Goal: Information Seeking & Learning: Learn about a topic

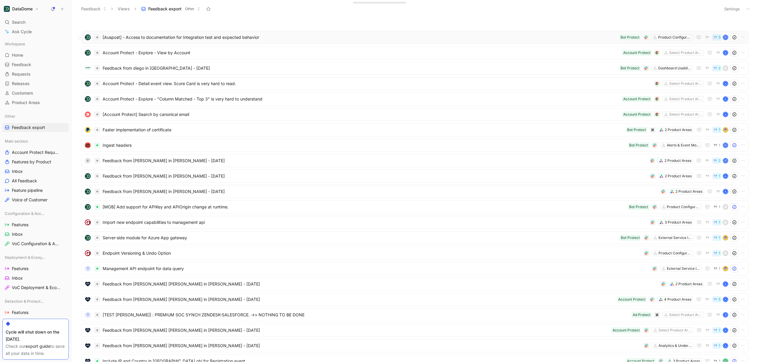
click at [182, 36] on span "[Auspost] - Access to documentation for Integration test and expected behavior" at bounding box center [360, 37] width 514 height 7
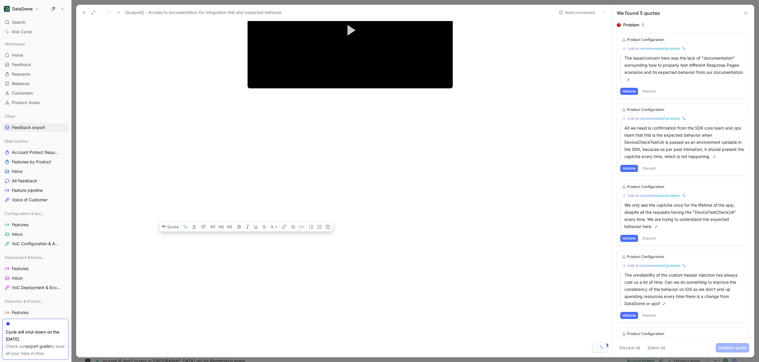
scroll to position [2033, 0]
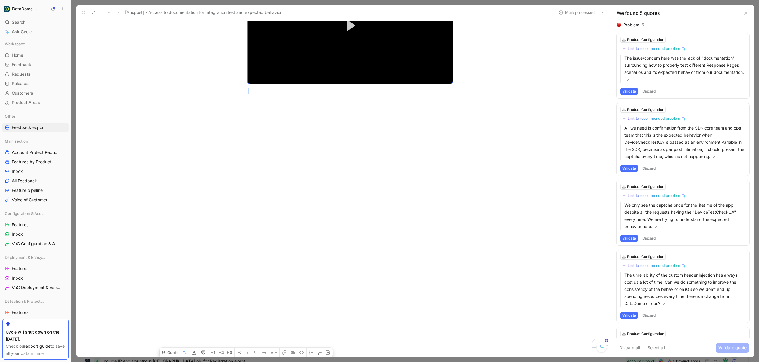
drag, startPoint x: 245, startPoint y: 85, endPoint x: 445, endPoint y: 216, distance: 238.6
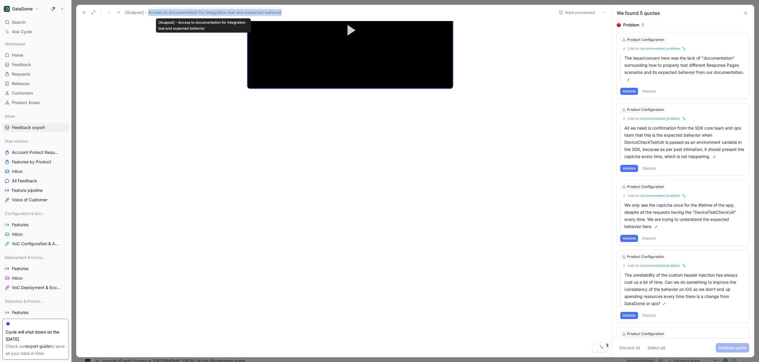
drag, startPoint x: 285, startPoint y: 12, endPoint x: 149, endPoint y: 13, distance: 136.0
click at [149, 13] on div "[Auspost] - Access to documentation for Integration test and expected behavior" at bounding box center [316, 12] width 474 height 9
copy span "Access to documentation for Integration test and expected behavior"
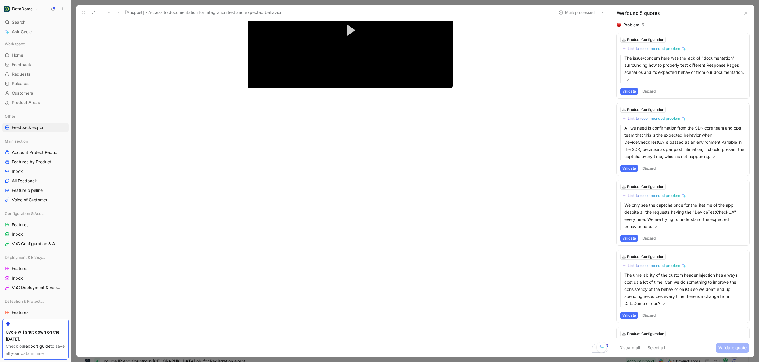
drag, startPoint x: 674, startPoint y: 80, endPoint x: 587, endPoint y: 60, distance: 89.6
click at [587, 60] on div "[Auspost] - Access to documentation for Integration test and expected behavior …" at bounding box center [415, 181] width 678 height 352
drag, startPoint x: 625, startPoint y: 57, endPoint x: 653, endPoint y: 80, distance: 36.1
click at [653, 80] on p "The issue/concern here was the lack of "documentation" surrounding how to prope…" at bounding box center [684, 69] width 121 height 28
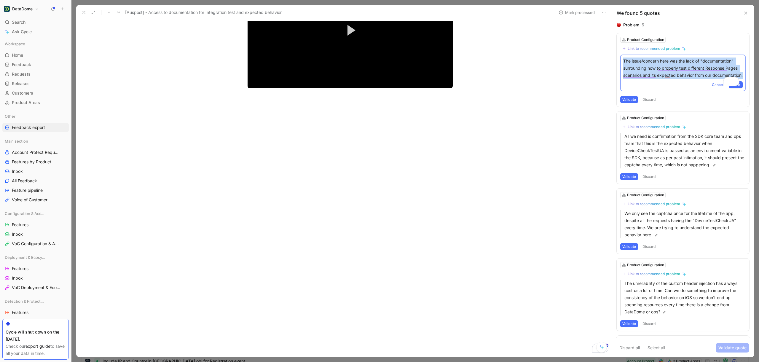
drag, startPoint x: 669, startPoint y: 84, endPoint x: 623, endPoint y: 56, distance: 53.2
click at [623, 56] on div "The issue/concern here was the lack of "documentation" surrounding how to prope…" at bounding box center [682, 73] width 125 height 37
copy p "The issue/concern here was the lack of "documentation" surrounding how to prope…"
click at [720, 88] on span "Cancel" at bounding box center [718, 85] width 12 height 6
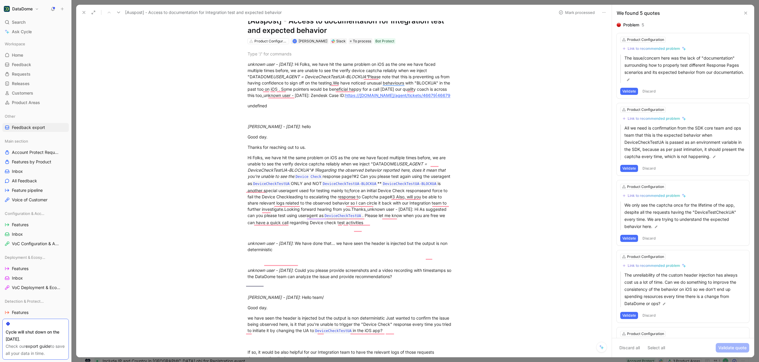
scroll to position [0, 0]
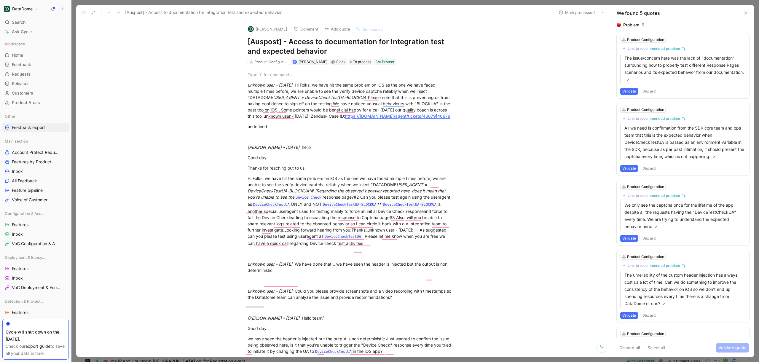
click at [603, 12] on icon at bounding box center [603, 12] width 5 height 5
click at [616, 32] on div "Delete" at bounding box center [627, 33] width 35 height 7
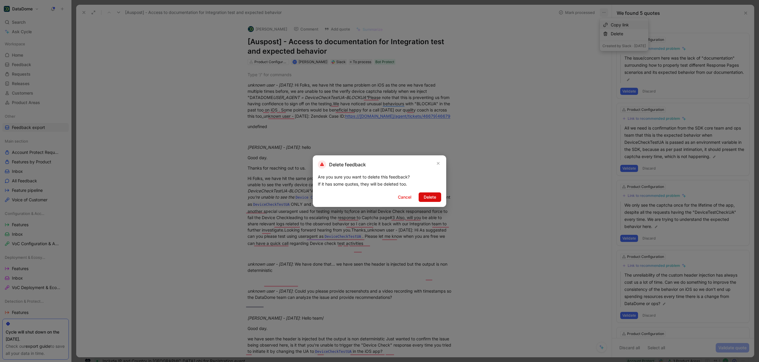
click at [425, 199] on span "Delete" at bounding box center [429, 197] width 12 height 7
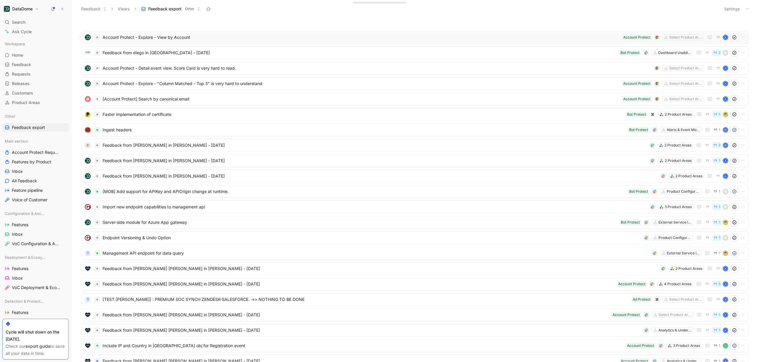
click at [219, 37] on span "Account Protect - Explore - View by Account" at bounding box center [361, 37] width 517 height 7
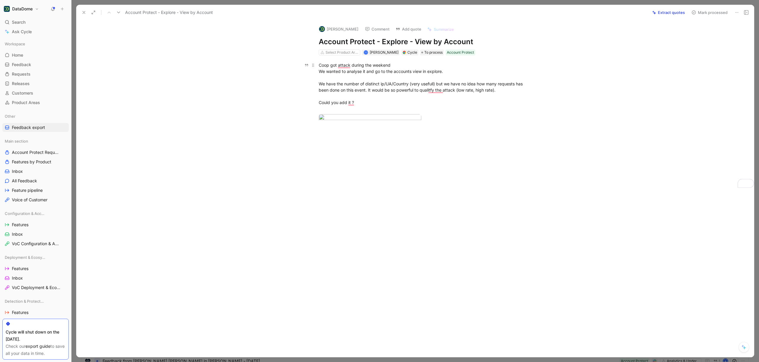
drag, startPoint x: 317, startPoint y: 65, endPoint x: 355, endPoint y: 107, distance: 56.0
click at [355, 107] on p "Coop got attack during the weekend We wanted to analyse it and go to the accoun…" at bounding box center [421, 86] width 228 height 53
click at [394, 159] on body "DataDome Search ⌘ K Ask Cycle Workspace Home G then H Feedback G then F Request…" at bounding box center [379, 181] width 759 height 362
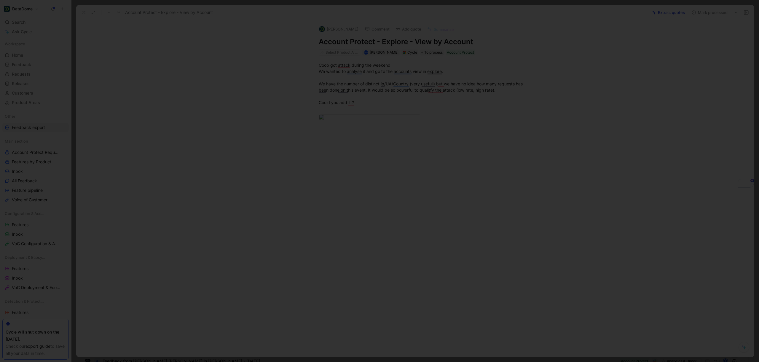
click at [619, 362] on div at bounding box center [379, 362] width 759 height 0
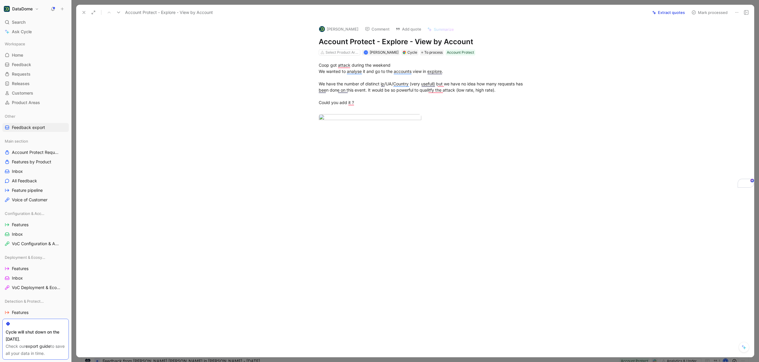
drag, startPoint x: 487, startPoint y: 40, endPoint x: 323, endPoint y: 36, distance: 164.2
click at [323, 36] on div "Alexandre Marlot Comment Add quote Summarize Account Protect - Explore - View b…" at bounding box center [421, 38] width 228 height 36
copy h1 "Account Protect - Explore - View by Account"
click at [187, 117] on div "Coop got attack during the weekend We wanted to analyse it and go to the accoun…" at bounding box center [421, 96] width 665 height 82
click at [736, 12] on icon at bounding box center [736, 12] width 5 height 5
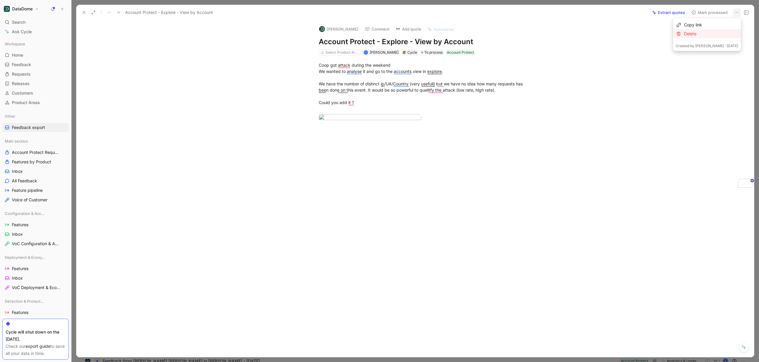
click at [716, 33] on div "Delete" at bounding box center [711, 33] width 54 height 7
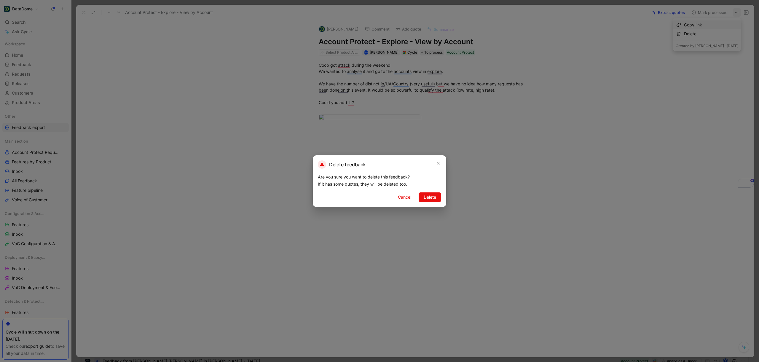
click at [431, 199] on span "Delete" at bounding box center [429, 197] width 12 height 7
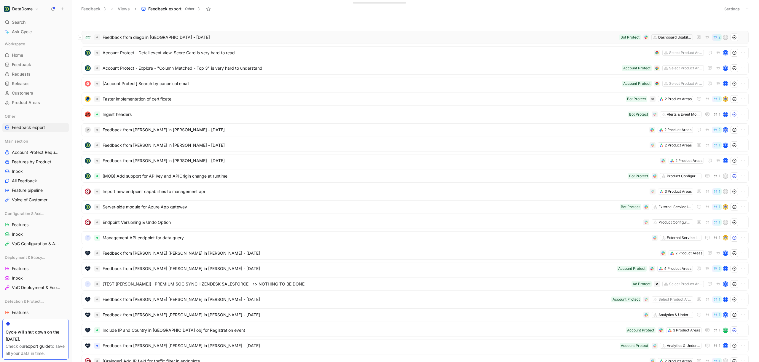
click at [175, 39] on span "Feedback from diego in Slack - 7/30/2025" at bounding box center [360, 37] width 514 height 7
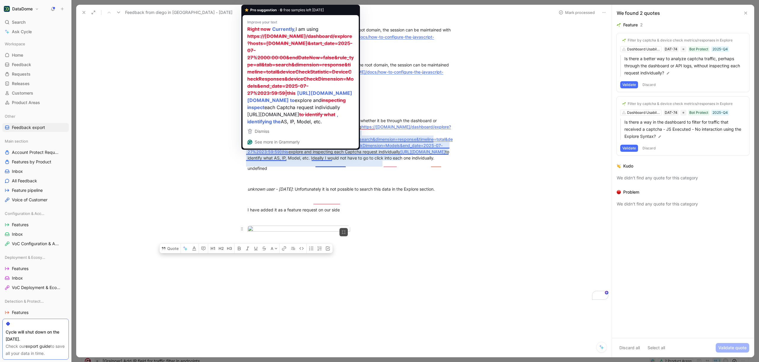
scroll to position [335, 0]
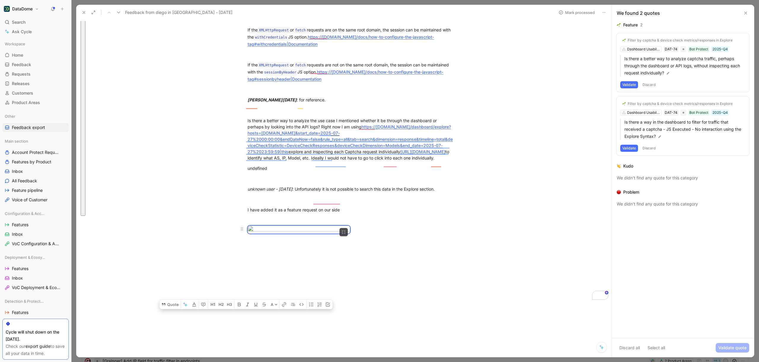
drag, startPoint x: 245, startPoint y: 75, endPoint x: 375, endPoint y: 211, distance: 188.0
click at [380, 226] on div "To enrich screen reader interactions, please activate Accessibility in Grammarl…" at bounding box center [349, 230] width 205 height 8
click at [343, 216] on body "DataDome Search ⌘ K Ask Cycle Workspace Home G then H Feedback G then F Request…" at bounding box center [379, 181] width 759 height 362
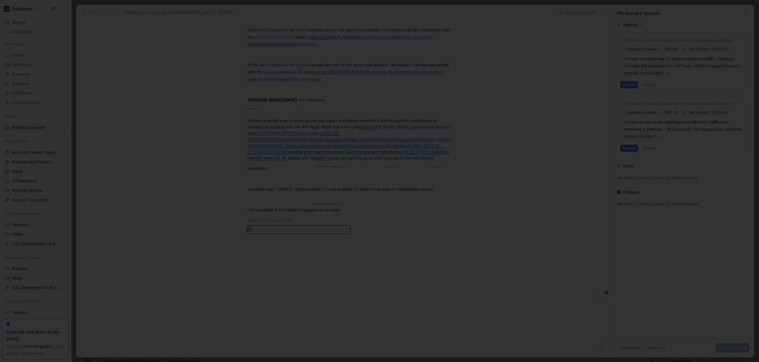
click at [370, 362] on div at bounding box center [379, 362] width 759 height 0
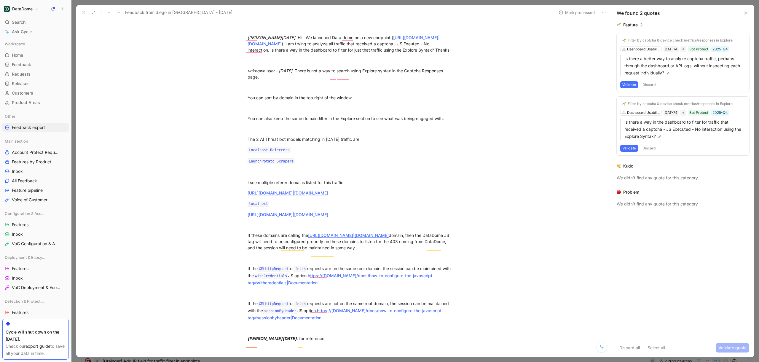
scroll to position [0, 0]
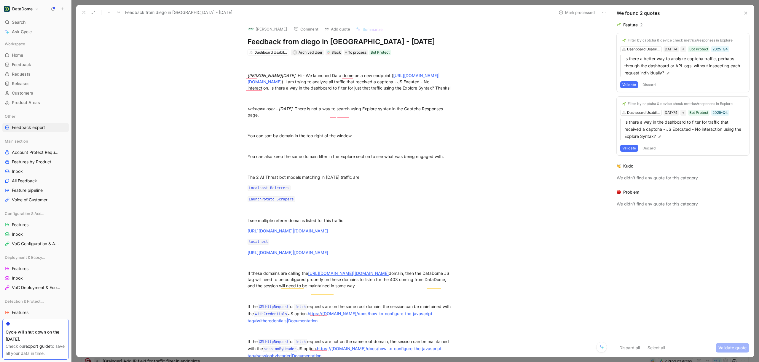
drag, startPoint x: 385, startPoint y: 41, endPoint x: 245, endPoint y: 39, distance: 139.3
click at [245, 39] on div "Diego Miranda Comment Add quote Summarize Feedback from diego in Slack - 7/30/2…" at bounding box center [350, 38] width 228 height 36
copy h1 "Feedback from diego in Slack - 7/30/2025"
drag, startPoint x: 685, startPoint y: 72, endPoint x: 629, endPoint y: 62, distance: 56.0
click at [629, 62] on p "Is there a better way to analyze captcha traffic, perhaps through the dashboard…" at bounding box center [684, 65] width 121 height 21
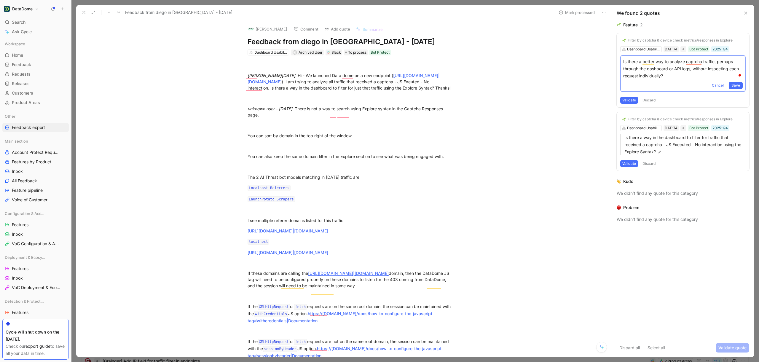
drag, startPoint x: 658, startPoint y: 73, endPoint x: 623, endPoint y: 60, distance: 37.4
click at [623, 60] on p "Is there a better way to analyze captcha traffic, perhaps through the dashboard…" at bounding box center [682, 68] width 119 height 21
copy p "Is there a better way to analyze captcha traffic, perhaps through the dashboard…"
drag, startPoint x: 669, startPoint y: 151, endPoint x: 620, endPoint y: 138, distance: 51.2
click at [620, 138] on div "Is there a way in the dashboard to filter for traffic that received a captcha -…" at bounding box center [682, 144] width 125 height 21
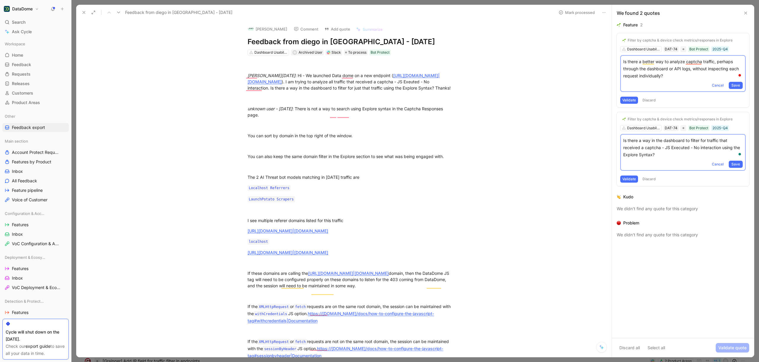
drag, startPoint x: 658, startPoint y: 152, endPoint x: 623, endPoint y: 141, distance: 37.5
click at [623, 141] on p "Is there a way in the dashboard to filter for traffic that received a captcha -…" at bounding box center [682, 147] width 119 height 21
copy p "Is there a way in the dashboard to filter for traffic that received a captcha -…"
click at [602, 12] on icon at bounding box center [603, 12] width 5 height 5
click at [609, 33] on div "Delete" at bounding box center [624, 33] width 49 height 9
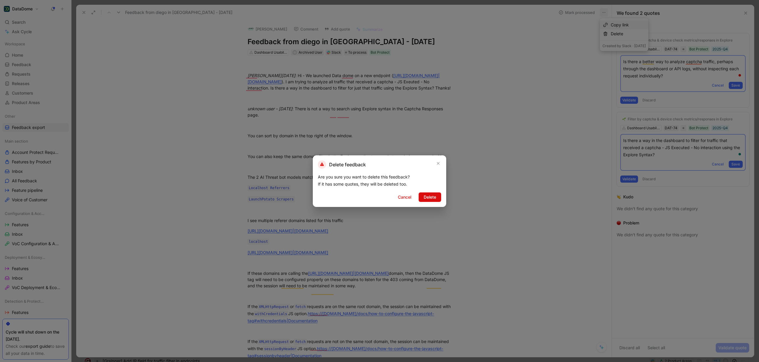
click at [438, 195] on button "Delete" at bounding box center [429, 196] width 23 height 9
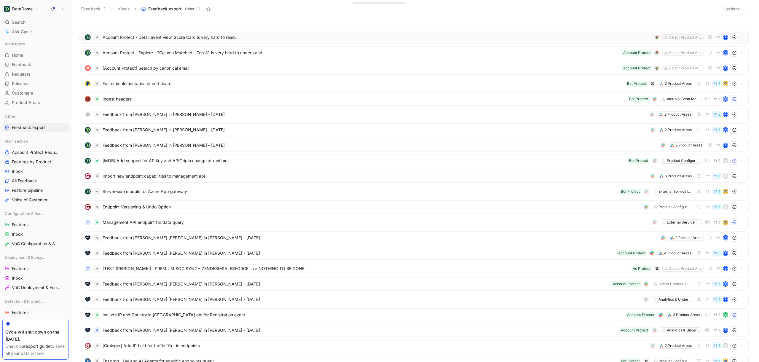
click at [204, 37] on span "Account Protect - Detail event view. Score Card is very hard to read." at bounding box center [377, 37] width 549 height 7
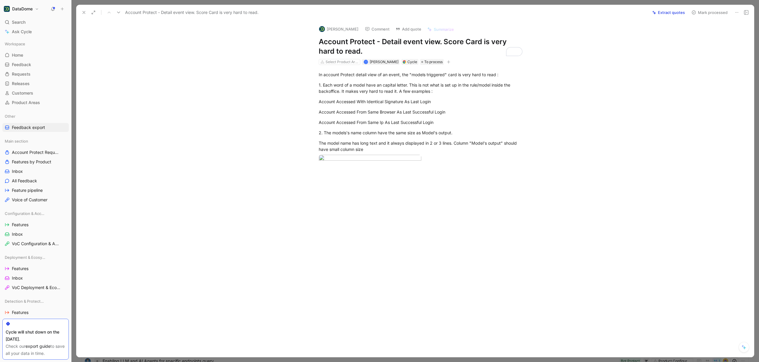
drag, startPoint x: 349, startPoint y: 52, endPoint x: 317, endPoint y: 43, distance: 33.5
click at [319, 43] on h1 "Account Protect - Detail event view. Score Card is very hard to read." at bounding box center [421, 46] width 205 height 19
copy h1 "Account Protect - Detail event view. Score Card is very hard to read."
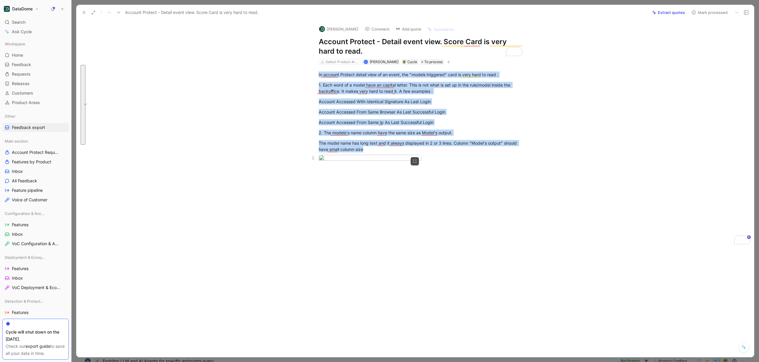
click at [397, 217] on body "DataDome Search ⌘ K Ask Cycle Workspace Home G then H Feedback G then F Request…" at bounding box center [379, 181] width 759 height 362
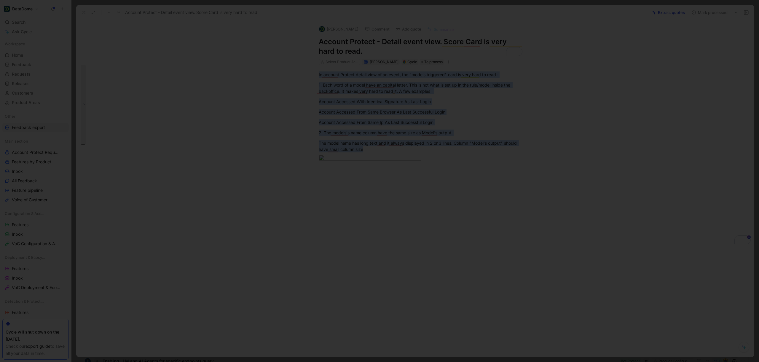
click at [275, 362] on div at bounding box center [379, 362] width 759 height 0
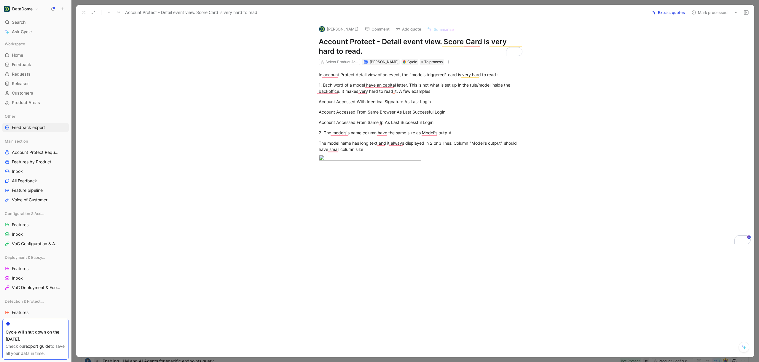
click at [736, 12] on icon at bounding box center [736, 12] width 5 height 5
click at [717, 37] on div "Delete" at bounding box center [712, 33] width 52 height 7
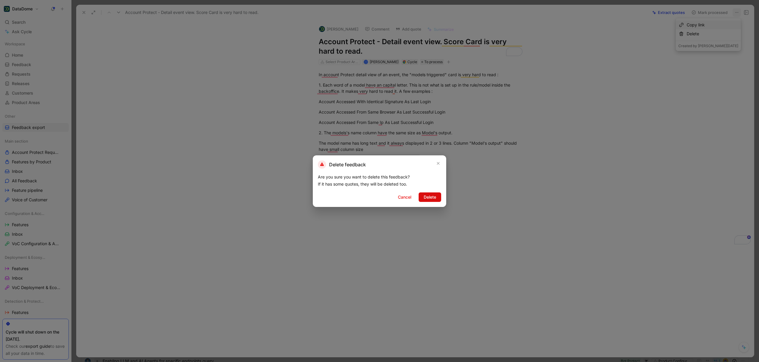
click at [428, 197] on span "Delete" at bounding box center [429, 197] width 12 height 7
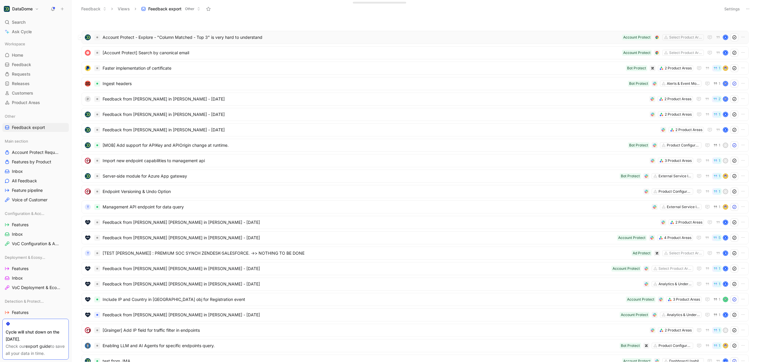
click at [231, 39] on span "Account Protect - Explore - "Column Matched - Top 3" is very hard to understand" at bounding box center [361, 37] width 517 height 7
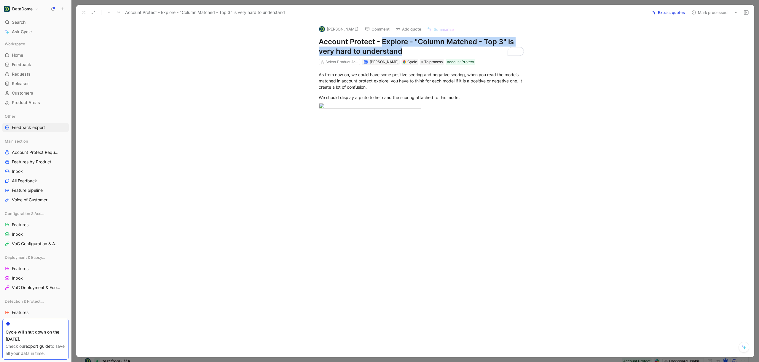
drag, startPoint x: 402, startPoint y: 50, endPoint x: 382, endPoint y: 41, distance: 21.5
click at [382, 41] on h1 "Account Protect - Explore - "Column Matched - Top 3" is very hard to understand" at bounding box center [421, 46] width 205 height 19
copy h1 "Explore - "Column Matched - Top 3" is very hard to understand"
click at [407, 92] on p "As from now on, we could have some positive scoring and negative scoring, when …" at bounding box center [421, 81] width 228 height 22
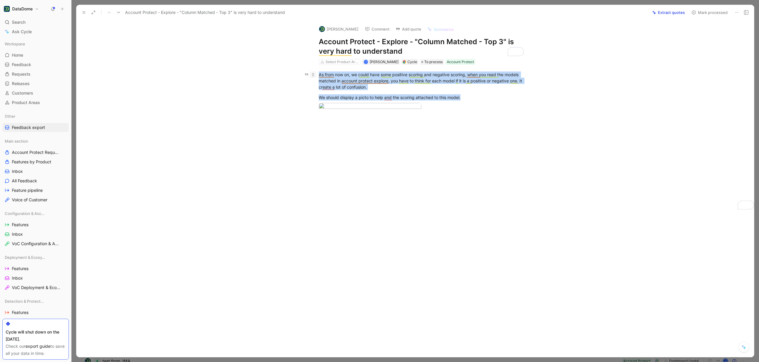
drag, startPoint x: 461, startPoint y: 97, endPoint x: 314, endPoint y: 76, distance: 148.8
click at [314, 76] on div "As from now on, we could have some positive scoring and negative scoring, when …" at bounding box center [421, 95] width 665 height 61
copy div "As from now on, we could have some positive scoring and negative scoring, when …"
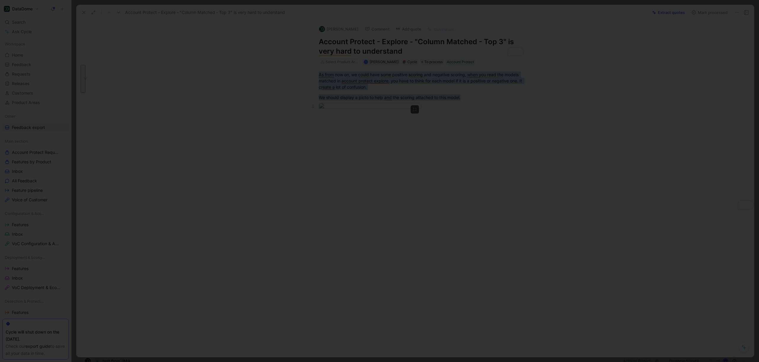
click at [394, 156] on body "DataDome Search ⌘ K Ask Cycle Workspace Home G then H Feedback G then F Request…" at bounding box center [379, 181] width 759 height 362
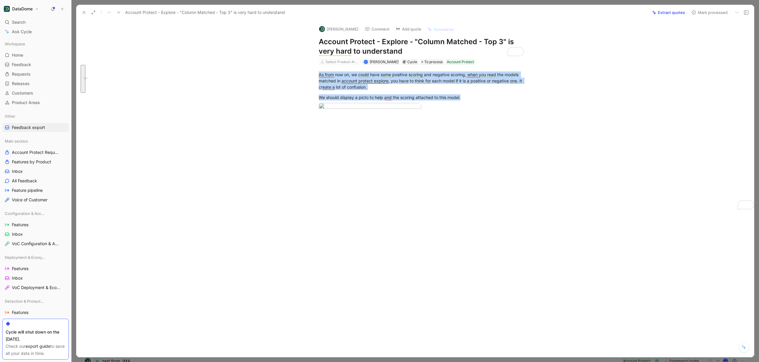
click at [239, 362] on div at bounding box center [379, 362] width 759 height 0
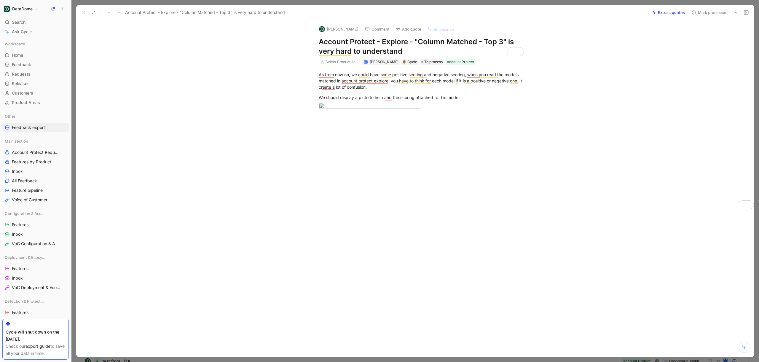
click at [737, 12] on use at bounding box center [736, 12] width 3 height 1
click at [692, 36] on div "Delete" at bounding box center [712, 33] width 52 height 7
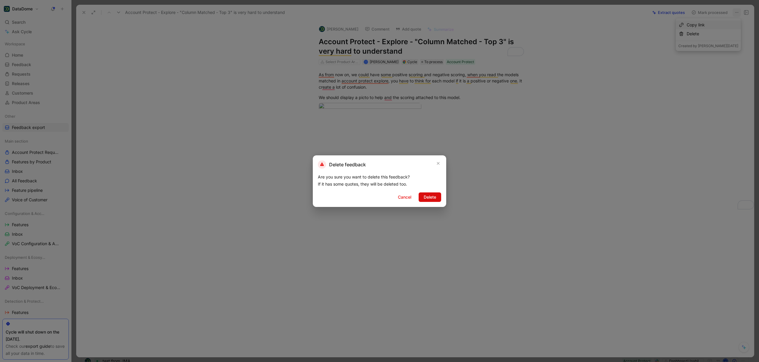
click at [434, 197] on span "Delete" at bounding box center [429, 197] width 12 height 7
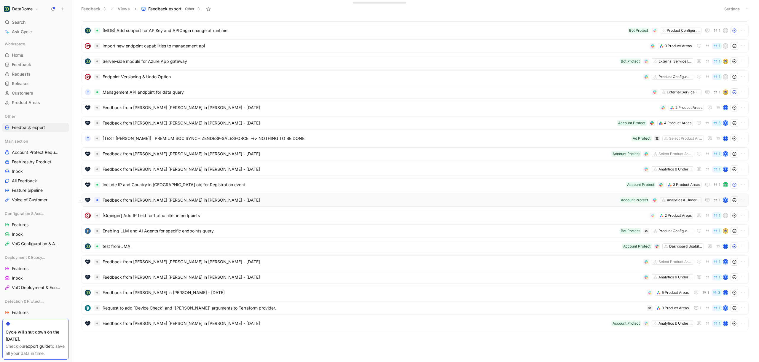
scroll to position [98, 0]
click at [291, 247] on span "test from JMA." at bounding box center [361, 247] width 517 height 7
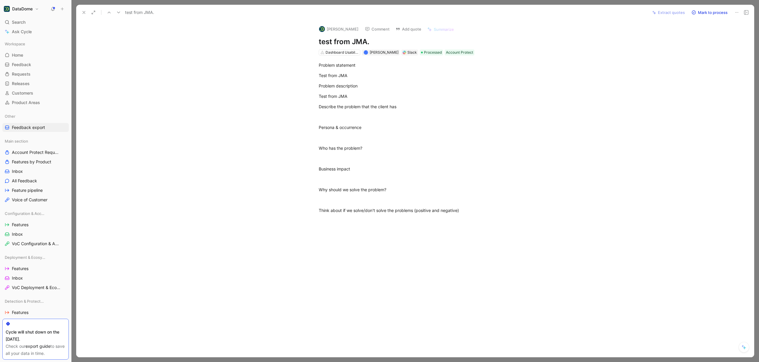
click at [736, 13] on icon at bounding box center [736, 12] width 5 height 5
click at [705, 37] on div "Delete" at bounding box center [716, 33] width 49 height 9
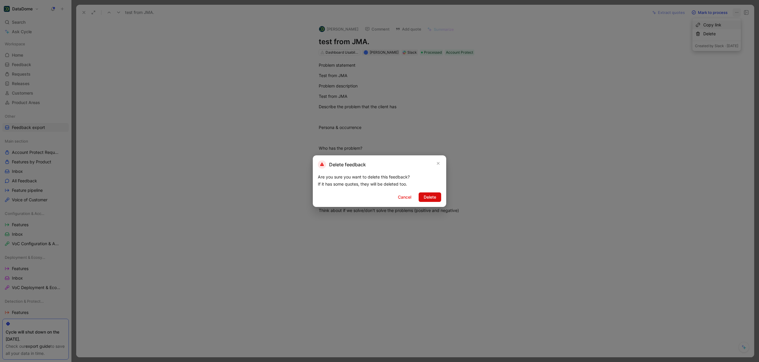
click at [429, 196] on span "Delete" at bounding box center [429, 197] width 12 height 7
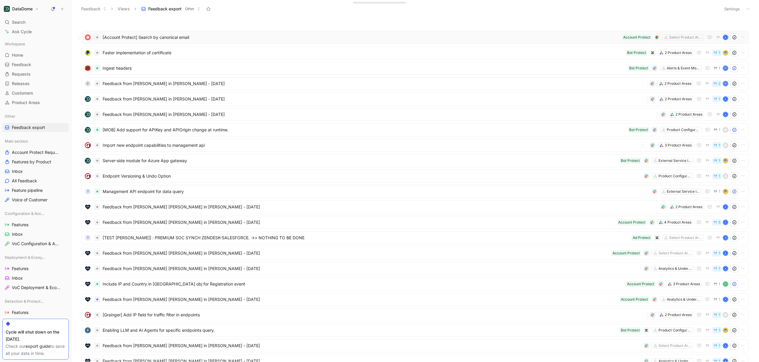
click at [190, 34] on span "[Account Protect] Search by canonical email" at bounding box center [361, 37] width 517 height 7
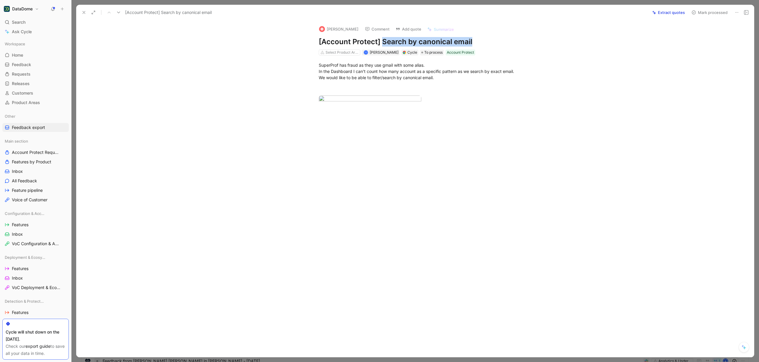
drag, startPoint x: 482, startPoint y: 43, endPoint x: 382, endPoint y: 42, distance: 99.6
click at [382, 42] on h1 "[Account Protect] Search by canonical email" at bounding box center [421, 41] width 205 height 9
copy h1 "Search by canonical email"
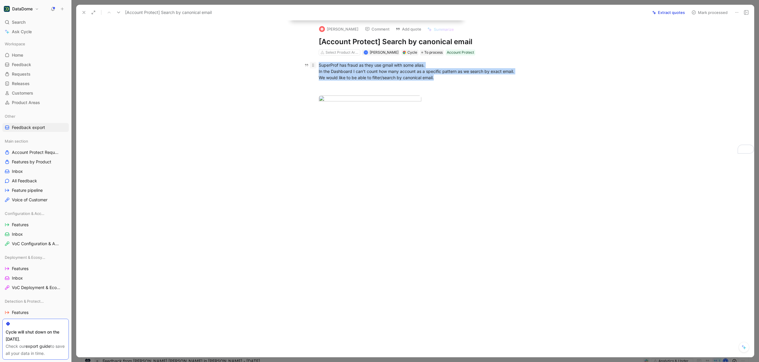
drag, startPoint x: 392, startPoint y: 77, endPoint x: 315, endPoint y: 66, distance: 78.4
click at [315, 66] on p "SuperProf has fraud as they use gmail with some alias. In the Dashboard I can’t…" at bounding box center [421, 77] width 228 height 35
copy div "SuperProf has fraud as they use gmail with some alias. In the Dashboard I can’t…"
click at [407, 138] on body "DataDome Search ⌘ K Ask Cycle Workspace Home G then H Feedback G then F Request…" at bounding box center [379, 181] width 759 height 362
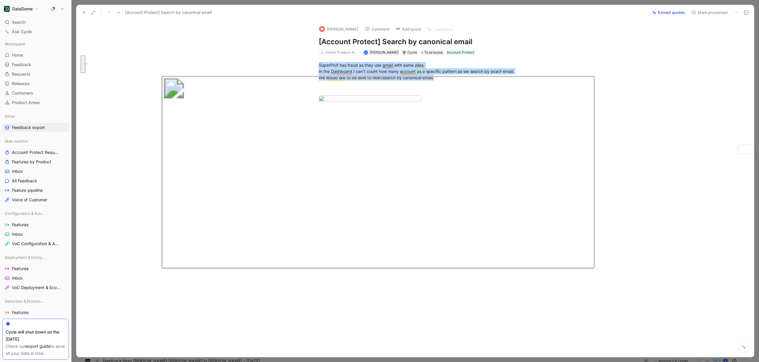
click at [711, 362] on div at bounding box center [379, 362] width 759 height 0
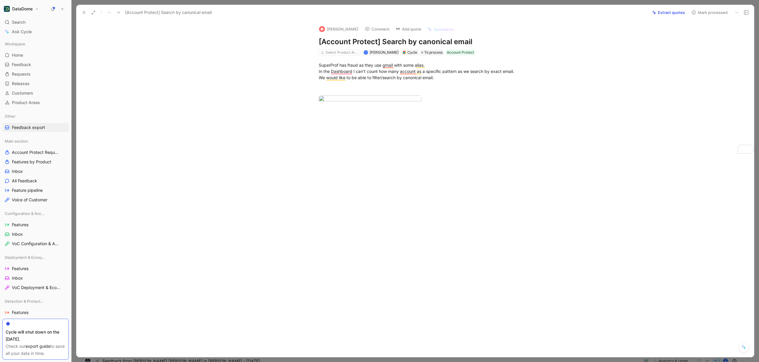
click at [735, 12] on icon at bounding box center [736, 12] width 5 height 5
click at [719, 30] on div "Delete" at bounding box center [707, 33] width 65 height 9
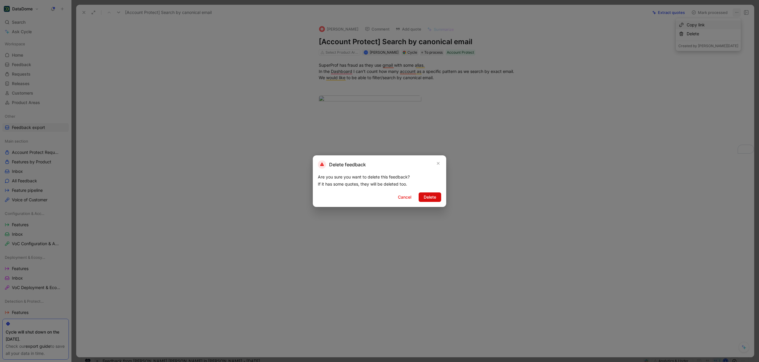
click at [437, 194] on button "Delete" at bounding box center [429, 196] width 23 height 9
